Goal: Task Accomplishment & Management: Manage account settings

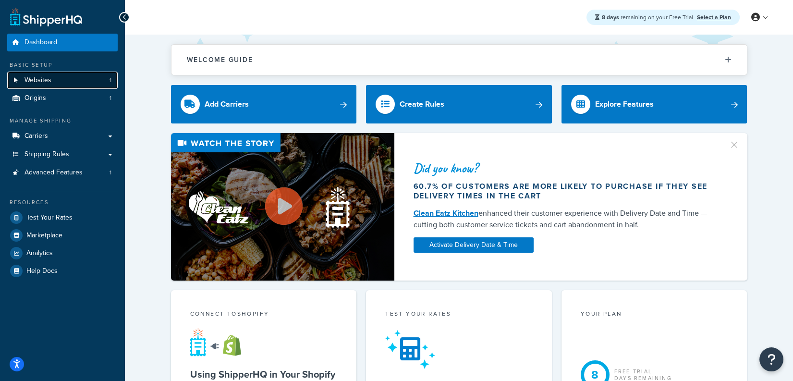
click at [86, 81] on link "Websites 1" at bounding box center [62, 81] width 110 height 18
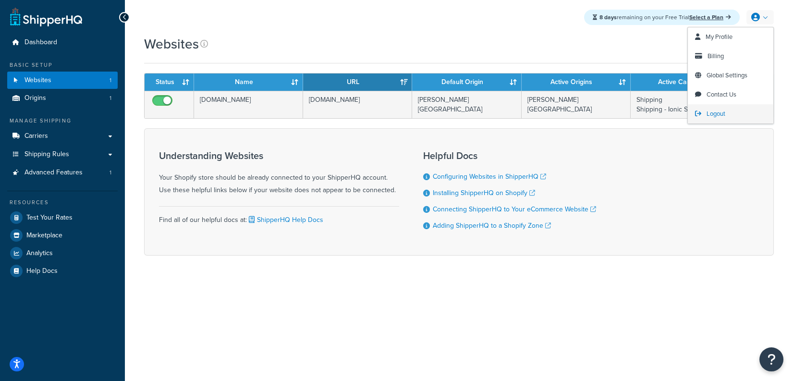
click at [714, 109] on link "Logout" at bounding box center [731, 113] width 86 height 19
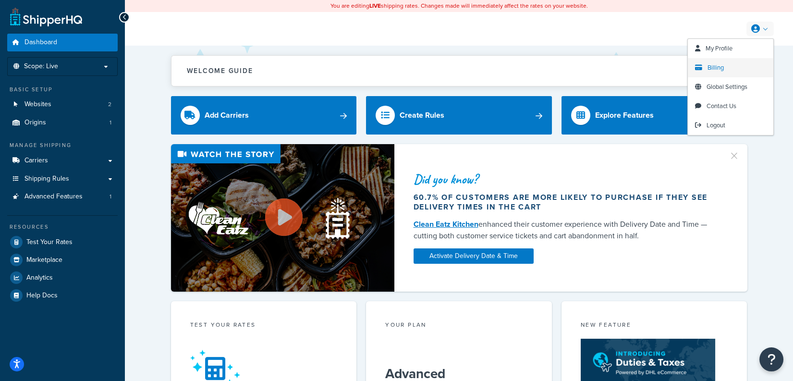
click at [730, 62] on link "Billing" at bounding box center [731, 67] width 86 height 19
